Goal: Navigation & Orientation: Find specific page/section

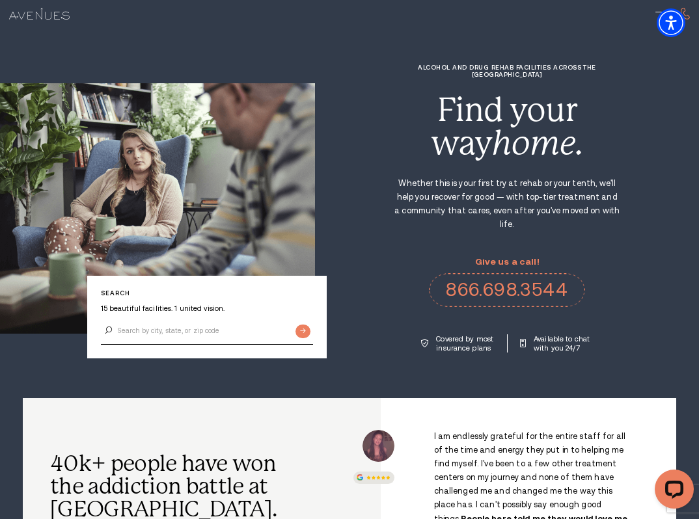
click at [653, 12] on div at bounding box center [349, 14] width 699 height 28
click at [655, 10] on div at bounding box center [349, 14] width 699 height 28
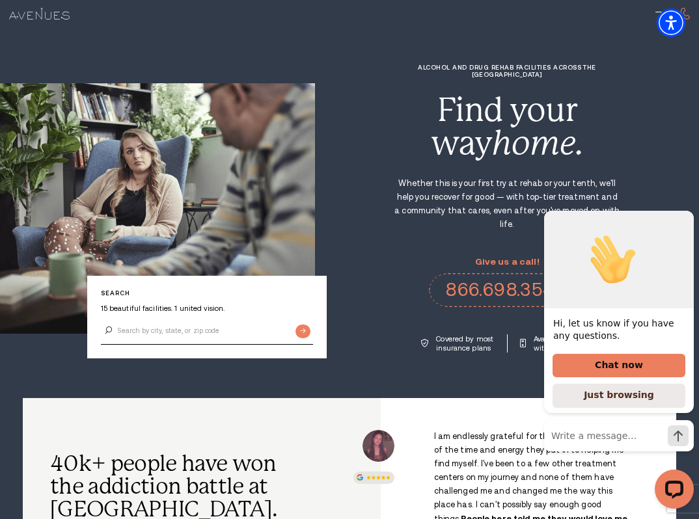
click at [686, 208] on icon "Hide greeting" at bounding box center [686, 201] width 16 height 16
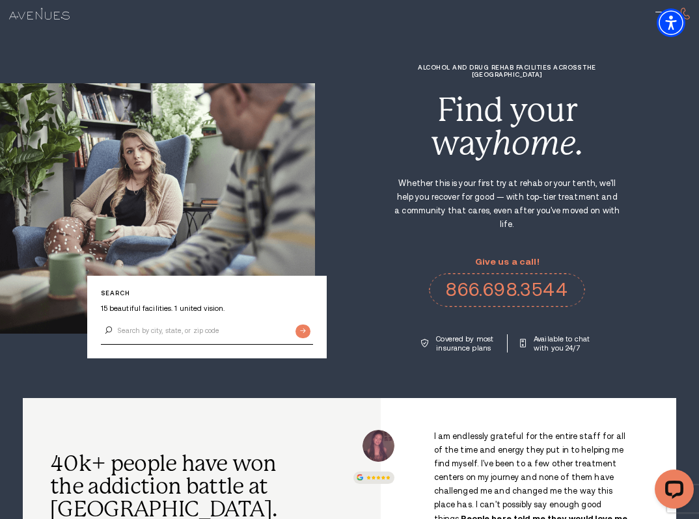
click at [48, 18] on img at bounding box center [39, 14] width 61 height 12
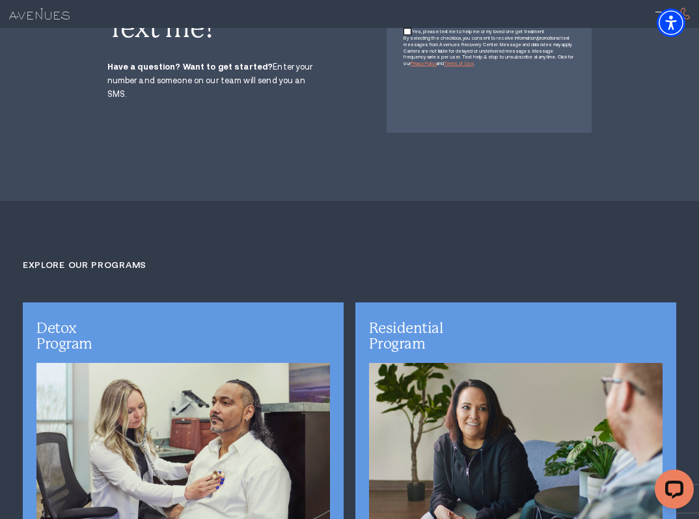
scroll to position [2343, 0]
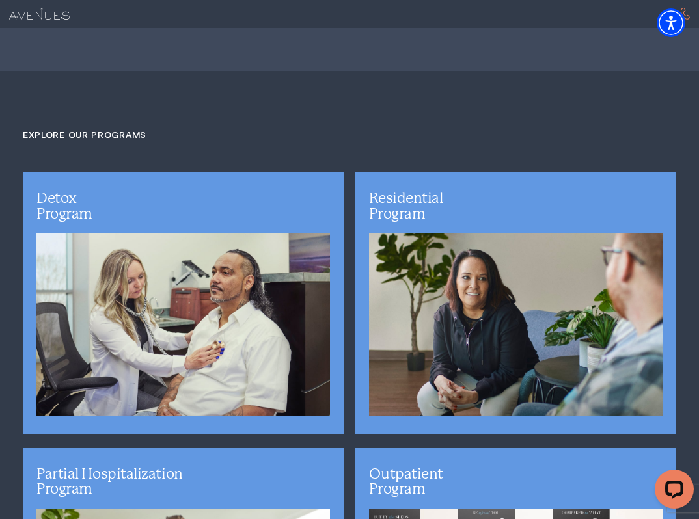
click at [270, 20] on div at bounding box center [349, 14] width 699 height 28
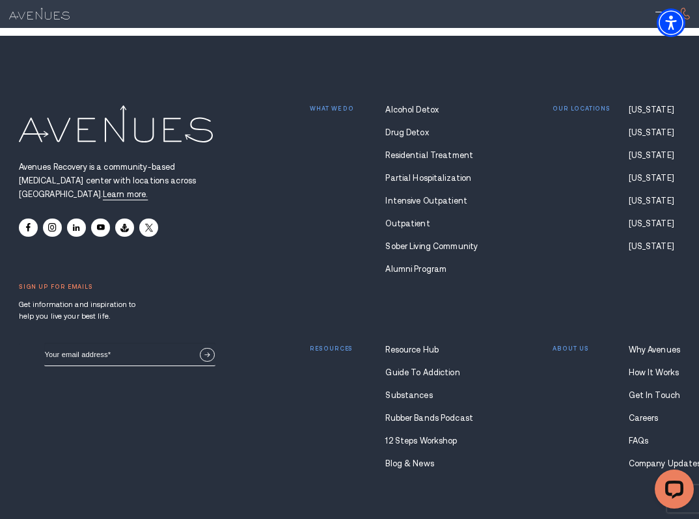
scroll to position [8274, 0]
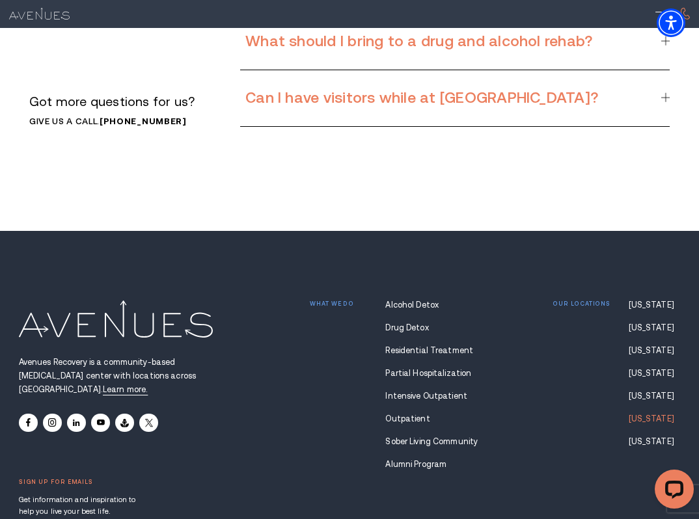
click at [650, 415] on link "[US_STATE]" at bounding box center [655, 419] width 52 height 9
